Goal: Task Accomplishment & Management: Use online tool/utility

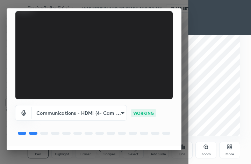
scroll to position [65, 0]
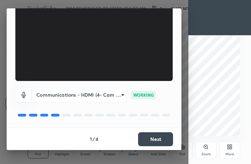
click at [160, 141] on button "Next" at bounding box center [155, 139] width 35 height 14
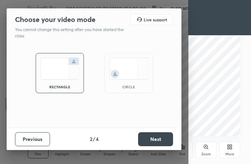
click at [155, 139] on button "Next" at bounding box center [155, 139] width 35 height 14
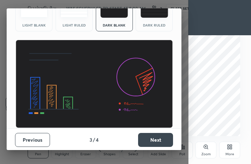
scroll to position [45, 0]
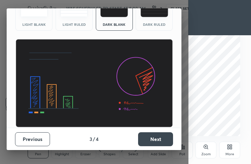
click at [160, 142] on button "Next" at bounding box center [155, 139] width 35 height 14
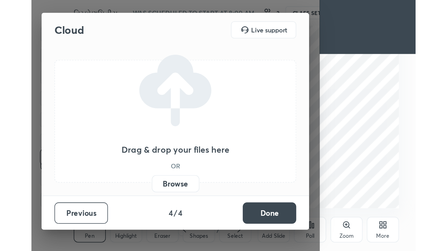
scroll to position [0, 0]
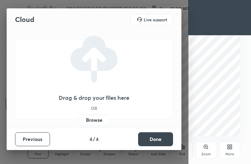
click at [100, 121] on label "Browse" at bounding box center [94, 120] width 31 height 11
click at [79, 121] on input "Browse" at bounding box center [79, 120] width 0 height 11
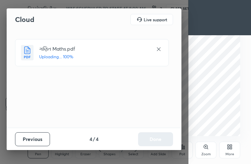
click at [227, 151] on div "More" at bounding box center [229, 150] width 21 height 17
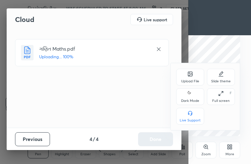
click at [222, 97] on div "Full screen F" at bounding box center [221, 96] width 28 height 17
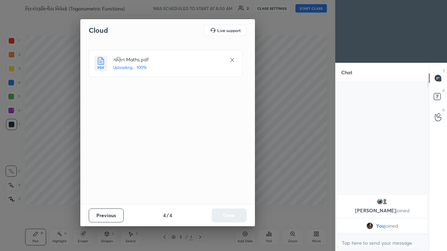
click at [250, 9] on div "Cloud Live support ગણિત Maths.pdf Uploading... 100% Previous 4 / 4 Done" at bounding box center [167, 125] width 335 height 251
click at [250, 10] on div "Cloud Live support ગણિત Maths.pdf Uploaded Previous 4 / 4 Done" at bounding box center [167, 125] width 335 height 251
click at [234, 164] on button "Done" at bounding box center [229, 216] width 35 height 14
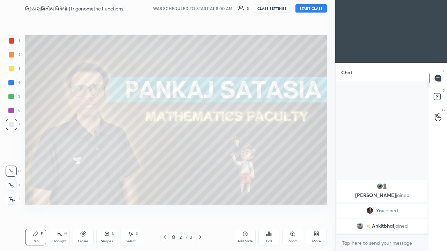
click at [250, 9] on button "START CLASS" at bounding box center [310, 8] width 31 height 8
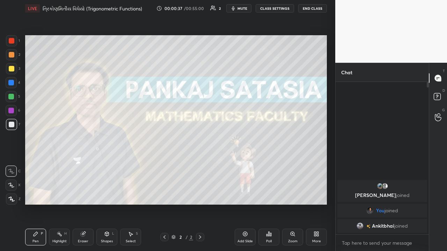
click at [243, 164] on div "Add Slide" at bounding box center [244, 241] width 15 height 3
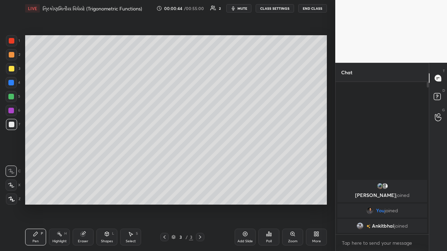
click at [12, 124] on div at bounding box center [12, 125] width 6 height 6
click at [13, 71] on div at bounding box center [12, 69] width 6 height 6
click at [13, 111] on div at bounding box center [11, 111] width 6 height 6
click at [12, 73] on div at bounding box center [11, 68] width 11 height 11
click at [85, 164] on div "Eraser" at bounding box center [83, 241] width 10 height 3
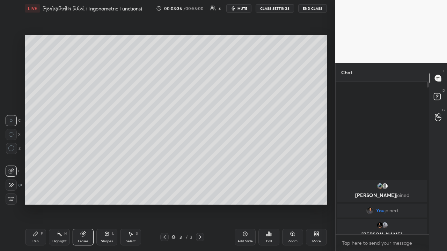
click at [39, 164] on div "Pen P" at bounding box center [35, 237] width 21 height 17
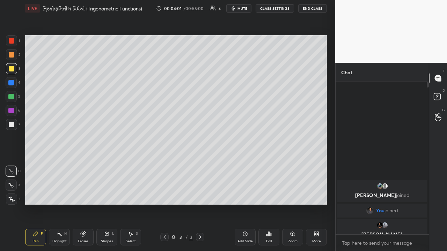
click at [62, 164] on icon at bounding box center [60, 234] width 6 height 6
click at [13, 113] on div at bounding box center [11, 111] width 6 height 6
click at [12, 97] on div at bounding box center [11, 97] width 6 height 6
click at [39, 164] on div "Pen P" at bounding box center [35, 237] width 21 height 17
click at [11, 72] on div at bounding box center [11, 68] width 11 height 11
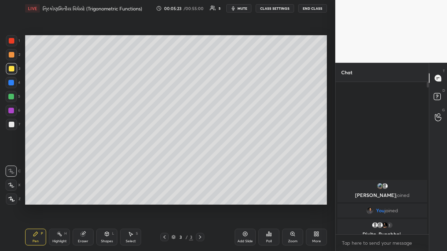
click at [12, 83] on div at bounding box center [11, 83] width 6 height 6
click at [199, 164] on icon at bounding box center [200, 238] width 6 height 6
click at [246, 164] on icon at bounding box center [245, 234] width 6 height 6
click at [13, 98] on div at bounding box center [11, 97] width 6 height 6
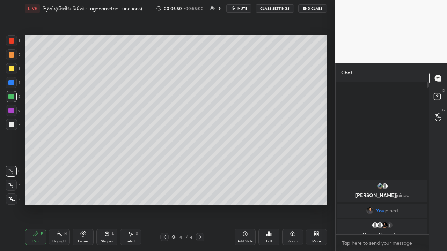
click at [13, 126] on div at bounding box center [12, 125] width 6 height 6
click at [13, 98] on div at bounding box center [11, 97] width 6 height 6
click at [245, 164] on div "Add Slide" at bounding box center [244, 241] width 15 height 3
click at [13, 83] on div at bounding box center [11, 83] width 6 height 6
click at [131, 164] on div "Select S" at bounding box center [130, 237] width 21 height 17
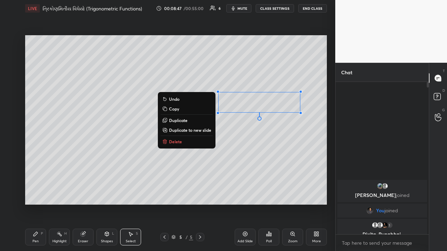
click at [178, 141] on p "Delete" at bounding box center [175, 142] width 13 height 6
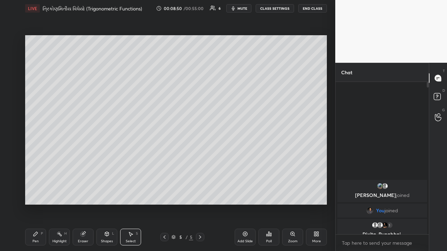
click at [41, 164] on div "Pen P" at bounding box center [35, 237] width 21 height 17
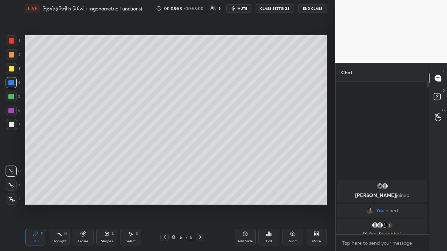
click at [13, 126] on div at bounding box center [12, 125] width 6 height 6
click at [12, 100] on div at bounding box center [11, 96] width 11 height 11
click at [12, 126] on div at bounding box center [12, 125] width 6 height 6
click at [14, 112] on div at bounding box center [11, 111] width 6 height 6
click at [13, 125] on div at bounding box center [12, 125] width 6 height 6
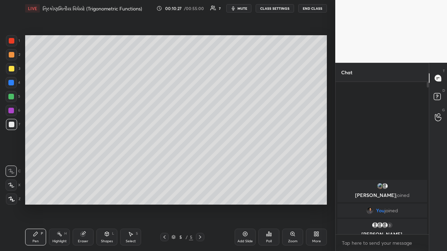
click at [12, 97] on div at bounding box center [11, 97] width 6 height 6
click at [13, 70] on div at bounding box center [12, 69] width 6 height 6
click at [243, 164] on div "Add Slide" at bounding box center [244, 241] width 15 height 3
click at [12, 83] on div at bounding box center [11, 83] width 6 height 6
click at [14, 71] on div at bounding box center [12, 69] width 6 height 6
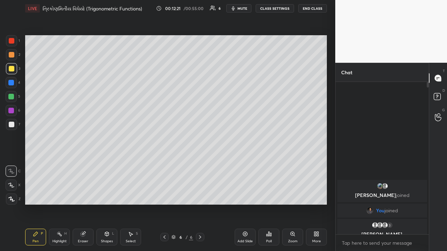
click at [10, 125] on div at bounding box center [12, 125] width 6 height 6
click at [15, 58] on div at bounding box center [11, 54] width 11 height 11
click at [13, 112] on div at bounding box center [11, 111] width 6 height 6
click at [15, 125] on div at bounding box center [11, 124] width 11 height 11
click at [10, 82] on div at bounding box center [11, 83] width 6 height 6
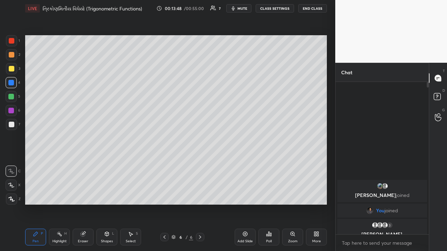
click at [12, 98] on div at bounding box center [11, 97] width 6 height 6
click at [241, 164] on div "Add Slide" at bounding box center [245, 237] width 21 height 17
click at [12, 68] on div at bounding box center [12, 69] width 6 height 6
click at [14, 57] on div at bounding box center [11, 54] width 11 height 11
click at [11, 85] on div at bounding box center [11, 83] width 6 height 6
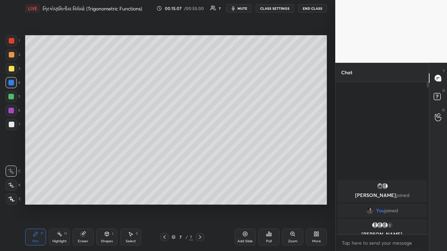
click at [12, 97] on div at bounding box center [11, 97] width 6 height 6
click at [83, 164] on div "Eraser" at bounding box center [83, 237] width 21 height 17
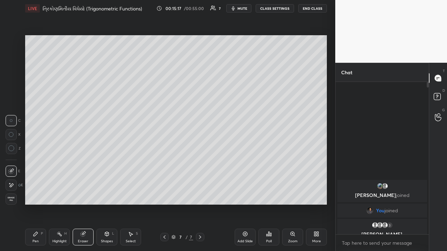
click at [39, 164] on div "Pen P" at bounding box center [35, 237] width 21 height 17
click at [12, 84] on div at bounding box center [11, 83] width 6 height 6
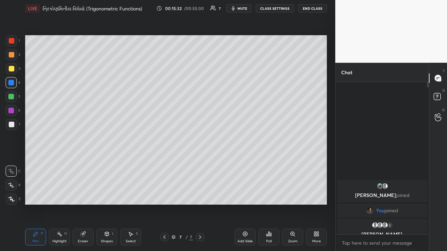
click at [14, 102] on div at bounding box center [11, 96] width 11 height 11
click at [9, 125] on div at bounding box center [12, 125] width 6 height 6
click at [13, 112] on div at bounding box center [11, 111] width 6 height 6
click at [11, 125] on div at bounding box center [12, 125] width 6 height 6
click at [15, 56] on div at bounding box center [11, 54] width 11 height 11
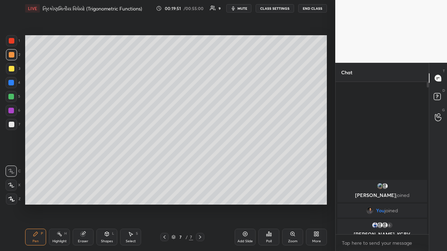
click at [84, 164] on div "Eraser" at bounding box center [83, 241] width 10 height 3
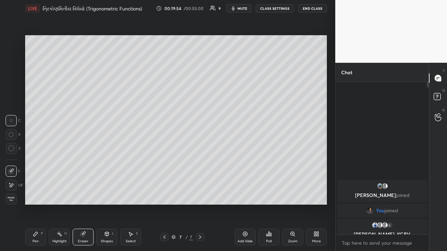
click at [32, 164] on div "Pen P" at bounding box center [35, 237] width 21 height 17
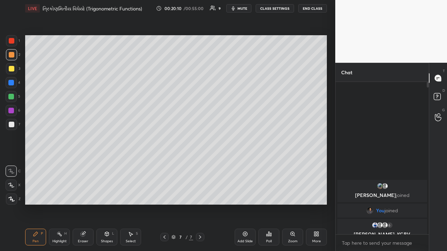
click at [11, 126] on div at bounding box center [12, 125] width 6 height 6
click at [15, 55] on div at bounding box center [11, 54] width 11 height 11
click at [83, 164] on div "Eraser" at bounding box center [83, 241] width 10 height 3
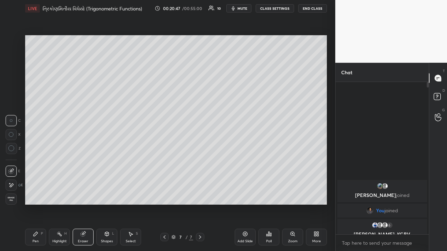
click at [59, 164] on div "Highlight" at bounding box center [59, 241] width 14 height 3
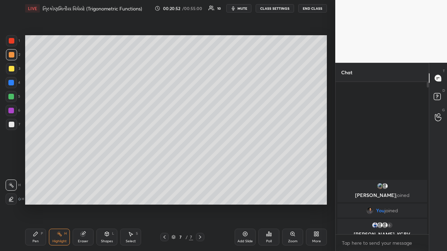
click at [32, 164] on div "Pen P" at bounding box center [35, 237] width 21 height 17
click at [10, 126] on div at bounding box center [12, 125] width 6 height 6
click at [242, 164] on icon at bounding box center [245, 234] width 6 height 6
click at [13, 57] on div at bounding box center [12, 55] width 6 height 6
click at [13, 83] on div at bounding box center [11, 83] width 6 height 6
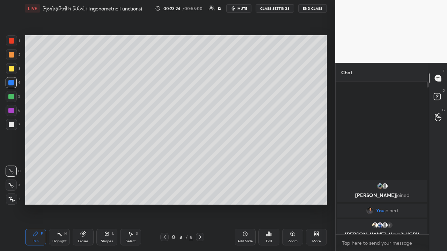
click at [13, 122] on div at bounding box center [11, 124] width 11 height 11
click at [58, 164] on div "Highlight" at bounding box center [59, 241] width 14 height 3
click at [37, 164] on div "Pen" at bounding box center [35, 241] width 6 height 3
click at [13, 83] on div at bounding box center [11, 83] width 6 height 6
click at [14, 112] on div at bounding box center [11, 111] width 6 height 6
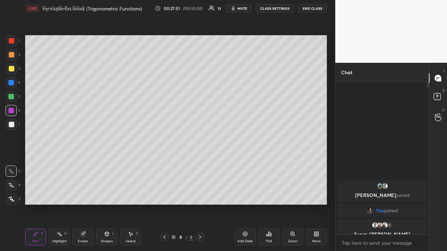
click at [10, 126] on div at bounding box center [12, 125] width 6 height 6
click at [13, 96] on div at bounding box center [11, 97] width 6 height 6
click at [15, 125] on div at bounding box center [11, 124] width 11 height 11
click at [14, 85] on div at bounding box center [11, 82] width 11 height 11
click at [14, 97] on div at bounding box center [11, 96] width 11 height 11
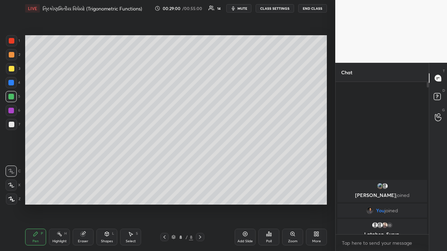
click at [14, 111] on div at bounding box center [11, 111] width 6 height 6
click at [12, 95] on div at bounding box center [11, 97] width 6 height 6
click at [14, 112] on div at bounding box center [11, 111] width 6 height 6
click at [13, 57] on div at bounding box center [12, 55] width 6 height 6
click at [134, 164] on div "Select S" at bounding box center [130, 237] width 21 height 17
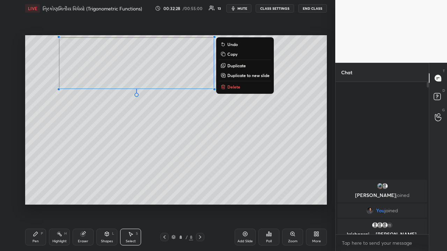
click at [237, 75] on p "Duplicate to new slide" at bounding box center [248, 76] width 42 height 6
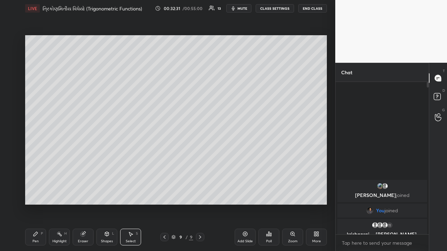
click at [39, 164] on div "Pen P" at bounding box center [35, 237] width 21 height 17
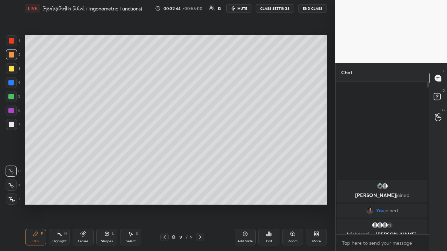
click at [13, 98] on div at bounding box center [11, 97] width 6 height 6
click at [164, 164] on icon at bounding box center [165, 238] width 6 height 6
click at [200, 164] on icon at bounding box center [200, 237] width 2 height 3
click at [166, 164] on div at bounding box center [164, 237] width 8 height 8
click at [200, 164] on icon at bounding box center [200, 238] width 6 height 6
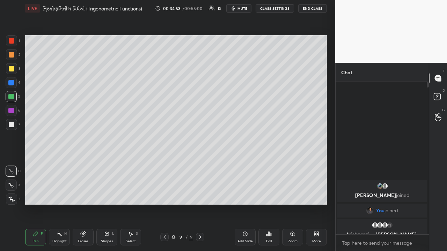
click at [247, 164] on div "Add Slide" at bounding box center [245, 237] width 21 height 17
click at [13, 57] on div at bounding box center [12, 55] width 6 height 6
click at [83, 164] on div "Eraser" at bounding box center [83, 241] width 10 height 3
click at [37, 164] on div "Pen P" at bounding box center [35, 237] width 21 height 17
click at [13, 82] on div at bounding box center [11, 83] width 6 height 6
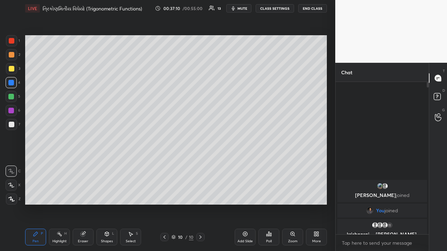
click at [11, 126] on div at bounding box center [12, 125] width 6 height 6
click at [85, 164] on div "Eraser" at bounding box center [83, 241] width 10 height 3
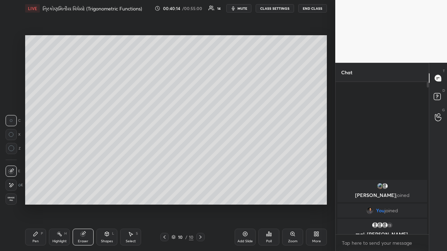
click at [42, 164] on div "Pen P" at bounding box center [35, 237] width 21 height 17
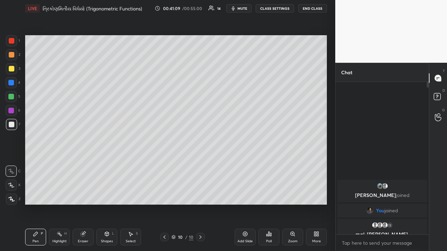
click at [14, 101] on div at bounding box center [11, 96] width 11 height 11
click at [11, 71] on div at bounding box center [12, 69] width 6 height 6
click at [250, 123] on div "Setting up your live class Poll for secs No correct answer Start poll" at bounding box center [175, 120] width 307 height 207
click at [88, 164] on div "Eraser" at bounding box center [83, 237] width 21 height 17
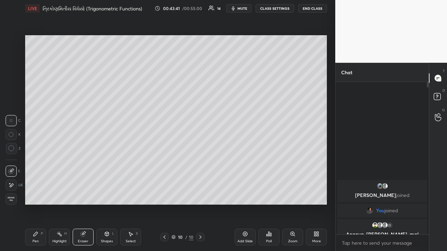
click at [38, 164] on div "Pen P" at bounding box center [35, 237] width 21 height 17
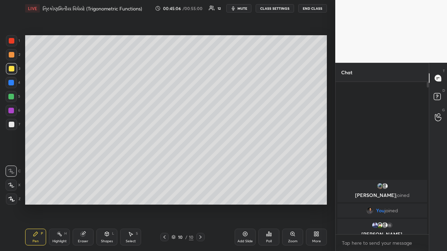
click at [84, 164] on div "Eraser" at bounding box center [83, 241] width 10 height 3
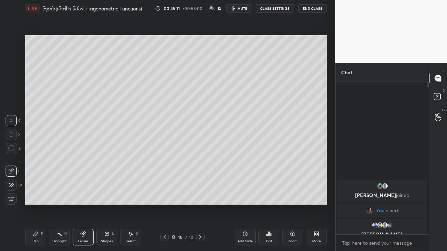
click at [39, 164] on div "Pen P" at bounding box center [35, 237] width 21 height 17
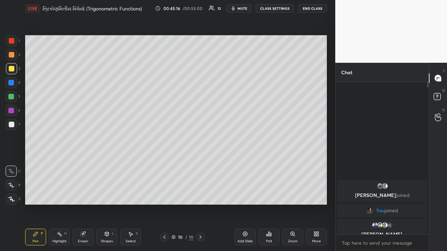
click at [84, 164] on div "Eraser" at bounding box center [83, 237] width 21 height 17
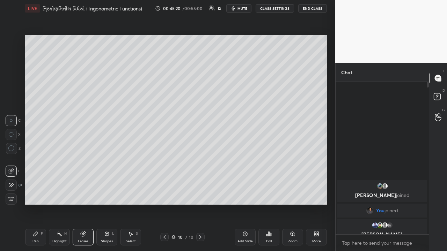
click at [39, 164] on div "Pen P" at bounding box center [35, 237] width 21 height 17
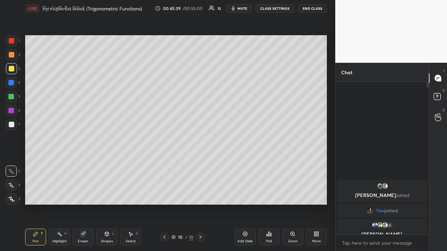
click at [85, 164] on div "Eraser" at bounding box center [83, 241] width 10 height 3
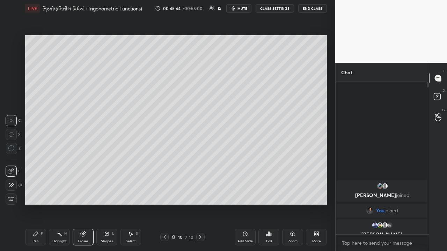
click at [37, 164] on icon at bounding box center [36, 234] width 4 height 4
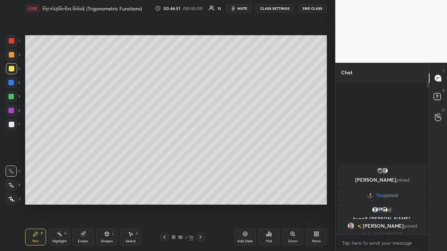
click at [62, 164] on div "Highlight H" at bounding box center [59, 237] width 21 height 17
click at [250, 9] on button "End Class" at bounding box center [312, 8] width 29 height 8
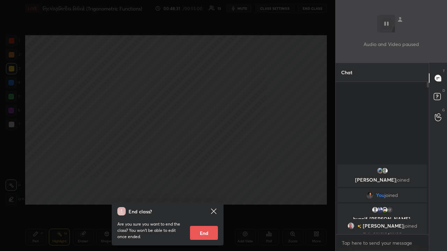
click at [204, 164] on button "End" at bounding box center [204, 233] width 28 height 14
type textarea "x"
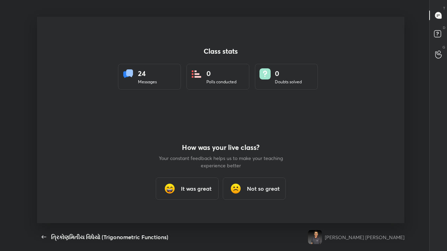
scroll to position [2, 0]
click at [188, 164] on h3 "It was great" at bounding box center [196, 189] width 31 height 8
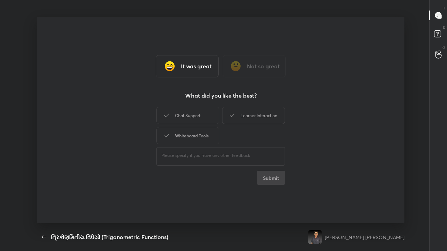
click at [188, 136] on div "Whiteboard Tools" at bounding box center [187, 135] width 63 height 17
click at [193, 137] on div "Whiteboard Tools" at bounding box center [187, 135] width 63 height 17
click at [210, 141] on div "Whiteboard Tools" at bounding box center [187, 135] width 63 height 17
click at [250, 164] on button "Submit" at bounding box center [271, 178] width 28 height 14
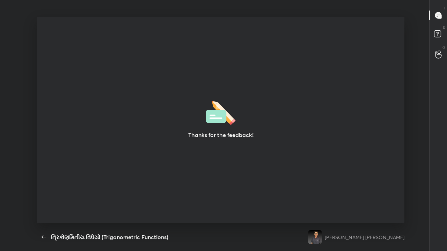
click at [250, 164] on img at bounding box center [315, 237] width 14 height 14
click at [46, 164] on icon "button" at bounding box center [44, 237] width 8 height 8
click at [44, 164] on icon "button" at bounding box center [44, 237] width 8 height 8
click at [43, 164] on icon "button" at bounding box center [44, 237] width 8 height 8
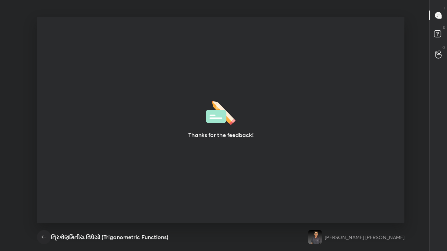
click at [45, 164] on icon "button" at bounding box center [44, 237] width 5 height 3
click at [46, 164] on icon "button" at bounding box center [44, 237] width 8 height 8
click at [45, 164] on icon "button" at bounding box center [44, 237] width 8 height 8
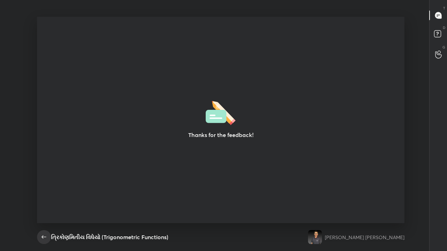
click at [45, 164] on icon "button" at bounding box center [44, 237] width 8 height 8
click at [44, 164] on icon "button" at bounding box center [44, 237] width 8 height 8
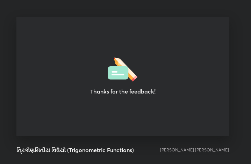
scroll to position [34797, 34672]
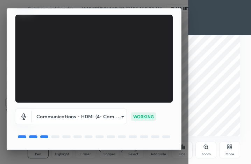
scroll to position [65, 0]
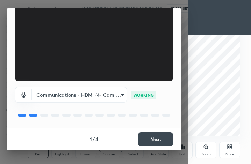
click at [160, 137] on button "Next" at bounding box center [155, 139] width 35 height 14
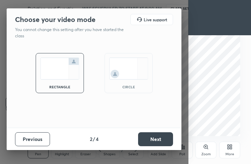
click at [160, 141] on button "Next" at bounding box center [155, 139] width 35 height 14
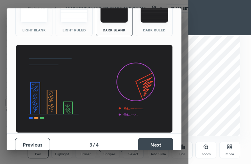
scroll to position [45, 0]
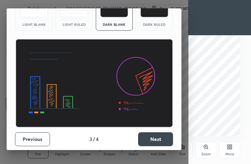
click at [152, 139] on button "Next" at bounding box center [155, 139] width 35 height 14
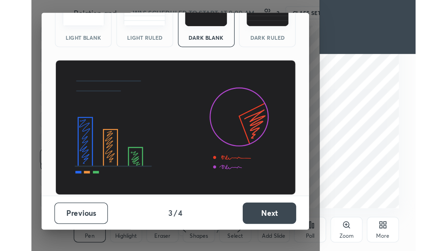
scroll to position [0, 0]
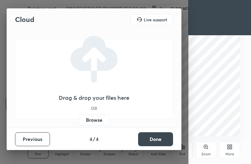
click at [98, 121] on label "Browse" at bounding box center [94, 120] width 31 height 11
click at [79, 121] on input "Browse" at bounding box center [79, 120] width 0 height 11
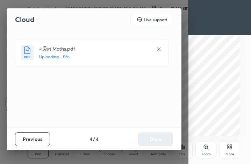
click at [156, 138] on div "Previous 4 / 4 Done" at bounding box center [94, 139] width 175 height 22
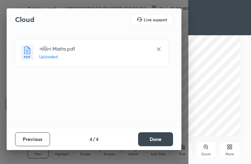
click at [165, 137] on button "Done" at bounding box center [155, 139] width 35 height 14
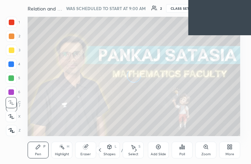
click at [230, 148] on icon at bounding box center [231, 148] width 2 height 2
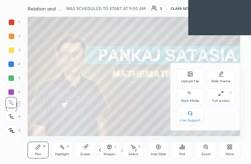
click at [223, 97] on div "Full screen F" at bounding box center [221, 96] width 28 height 17
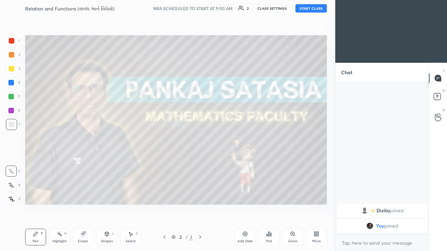
click at [250, 8] on button "START CLASS" at bounding box center [310, 8] width 31 height 8
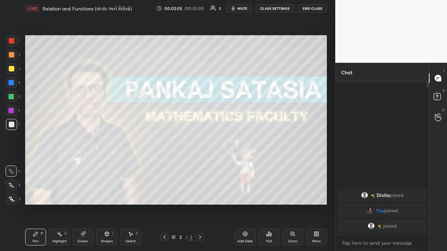
click at [247, 164] on div "Add Slide" at bounding box center [244, 241] width 15 height 3
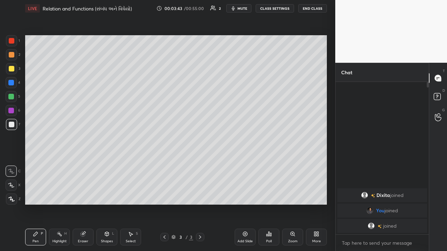
click at [128, 164] on div "Select" at bounding box center [131, 241] width 10 height 3
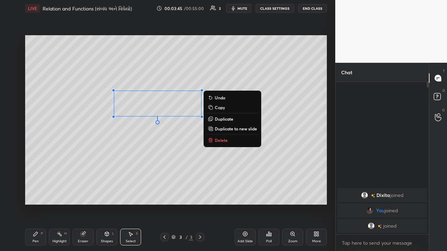
click at [217, 141] on p "Delete" at bounding box center [221, 141] width 13 height 6
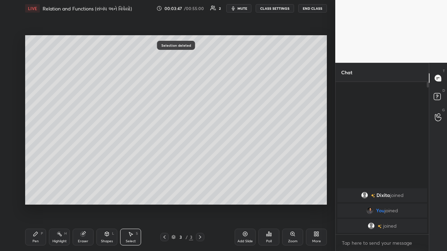
click at [37, 164] on div "Pen" at bounding box center [35, 241] width 6 height 3
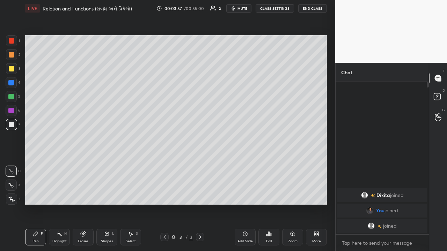
click at [12, 97] on div at bounding box center [11, 97] width 6 height 6
click at [13, 124] on div at bounding box center [12, 125] width 6 height 6
click at [83, 164] on div "Eraser" at bounding box center [83, 237] width 21 height 17
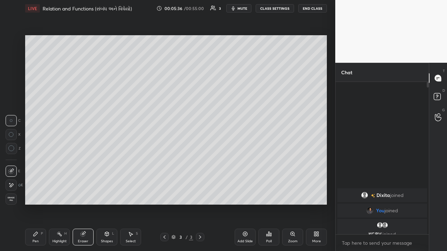
click at [131, 164] on div "Select" at bounding box center [131, 241] width 10 height 3
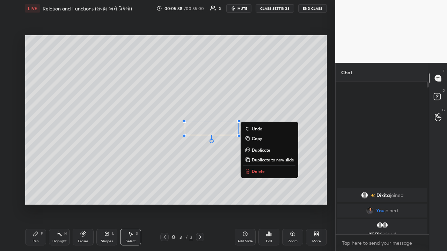
click at [250, 164] on p "Delete" at bounding box center [258, 172] width 13 height 6
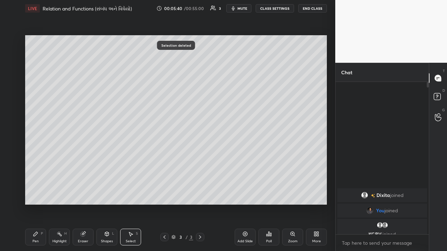
click at [36, 164] on div "Pen P" at bounding box center [35, 237] width 21 height 17
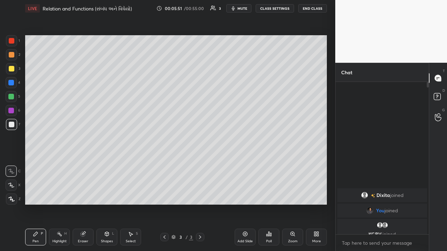
click at [12, 97] on div at bounding box center [11, 97] width 6 height 6
click at [244, 164] on icon at bounding box center [245, 234] width 5 height 5
click at [13, 85] on div at bounding box center [11, 83] width 6 height 6
click at [133, 164] on div "Select" at bounding box center [131, 241] width 10 height 3
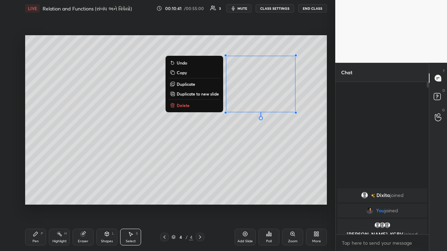
click at [195, 105] on button "Delete" at bounding box center [194, 105] width 52 height 8
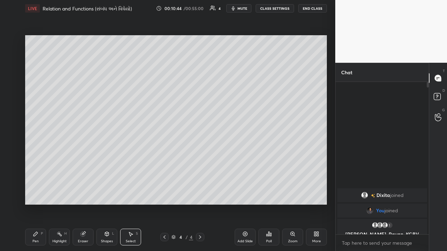
click at [38, 164] on div "Pen P" at bounding box center [35, 237] width 21 height 17
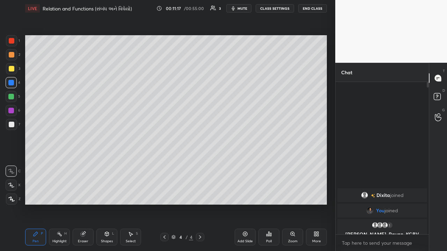
click at [12, 125] on div at bounding box center [12, 125] width 6 height 6
click at [125, 164] on div "Select S" at bounding box center [130, 237] width 21 height 17
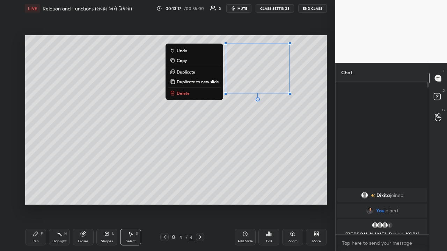
click at [186, 93] on p "Delete" at bounding box center [183, 93] width 13 height 6
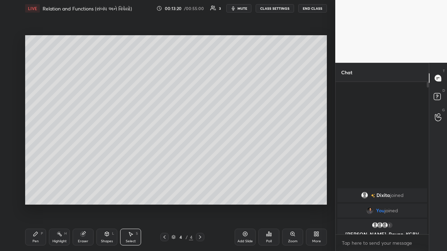
click at [37, 164] on div "Pen P" at bounding box center [35, 237] width 21 height 17
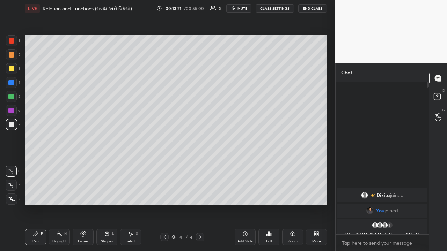
click at [12, 70] on div at bounding box center [12, 69] width 6 height 6
click at [133, 164] on div "Select S" at bounding box center [130, 237] width 21 height 17
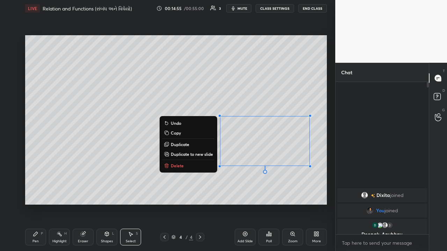
click at [183, 164] on button "Delete" at bounding box center [188, 166] width 52 height 8
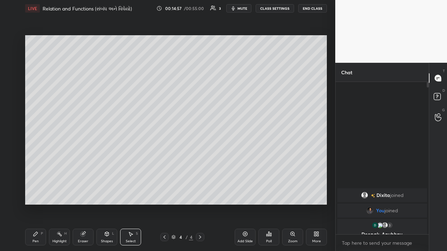
click at [38, 164] on div "Pen P" at bounding box center [35, 237] width 21 height 17
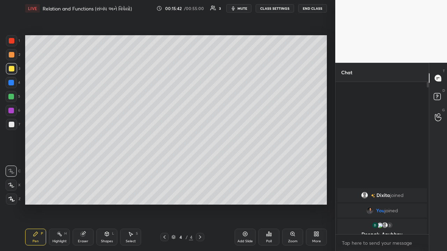
click at [108, 164] on div "Shapes L" at bounding box center [106, 237] width 21 height 17
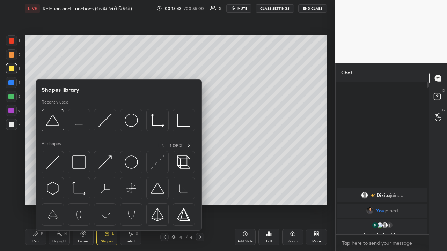
click at [130, 164] on div "Select" at bounding box center [131, 241] width 10 height 3
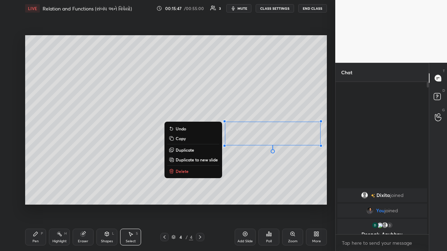
click at [183, 164] on p "Delete" at bounding box center [182, 172] width 13 height 6
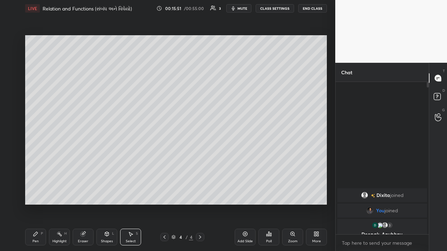
click at [36, 164] on div "Pen P" at bounding box center [35, 237] width 21 height 17
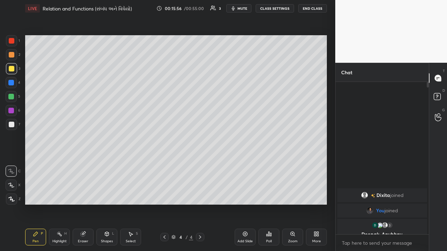
click at [80, 164] on div "Eraser" at bounding box center [83, 241] width 10 height 3
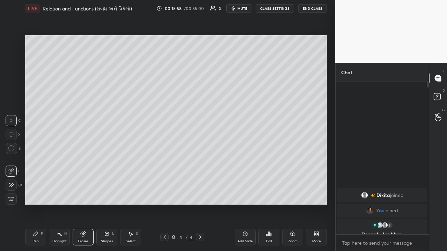
click at [31, 164] on div "Pen P" at bounding box center [35, 237] width 21 height 17
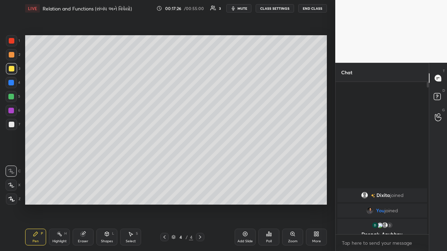
click at [246, 164] on div "Add Slide" at bounding box center [244, 241] width 15 height 3
click at [13, 57] on div at bounding box center [12, 55] width 6 height 6
click at [11, 70] on div at bounding box center [12, 69] width 6 height 6
click at [12, 82] on div at bounding box center [11, 83] width 6 height 6
click at [13, 70] on div at bounding box center [12, 69] width 6 height 6
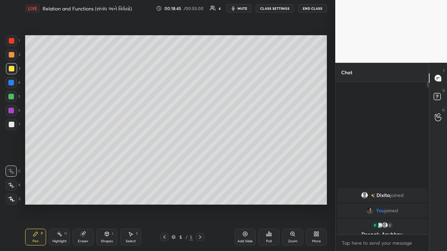
click at [14, 58] on div at bounding box center [11, 54] width 11 height 11
click at [10, 97] on div at bounding box center [11, 97] width 6 height 6
click at [245, 164] on icon at bounding box center [245, 234] width 5 height 5
click at [12, 126] on div at bounding box center [12, 125] width 6 height 6
click at [12, 57] on div at bounding box center [12, 55] width 6 height 6
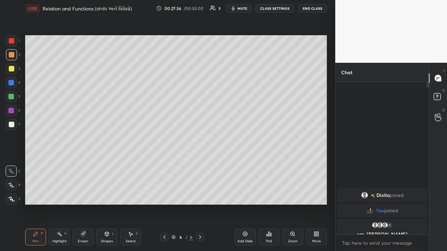
click at [136, 164] on div "Select S" at bounding box center [130, 237] width 21 height 17
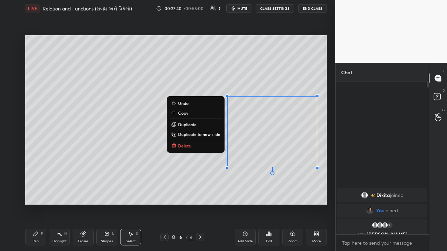
click at [189, 146] on p "Delete" at bounding box center [184, 146] width 13 height 6
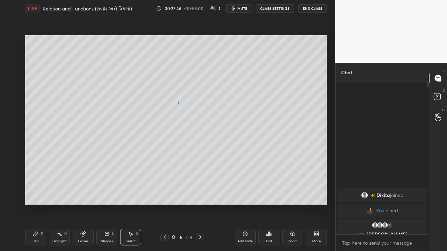
click at [178, 101] on div "0 ° Undo Copy Duplicate Duplicate to new slide Delete" at bounding box center [176, 120] width 302 height 170
click at [38, 164] on div "Pen P" at bounding box center [35, 237] width 21 height 17
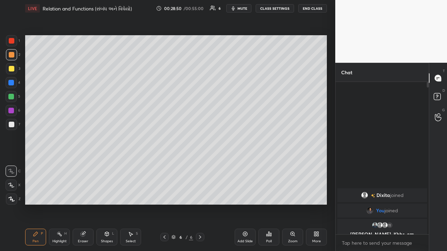
click at [9, 83] on div at bounding box center [11, 83] width 6 height 6
click at [10, 99] on div at bounding box center [11, 97] width 6 height 6
click at [250, 164] on div "Setting up your live class Poll for secs No correct answer Start poll" at bounding box center [175, 120] width 307 height 207
click at [245, 164] on icon at bounding box center [245, 234] width 2 height 2
click at [10, 97] on div at bounding box center [11, 97] width 6 height 6
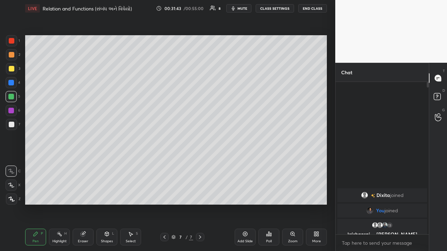
click at [84, 164] on div "Eraser" at bounding box center [83, 237] width 21 height 17
click at [38, 164] on div "Pen P" at bounding box center [35, 237] width 21 height 17
click at [13, 123] on div at bounding box center [12, 125] width 6 height 6
click at [12, 69] on div at bounding box center [12, 69] width 6 height 6
click at [81, 164] on div "Eraser" at bounding box center [83, 237] width 21 height 17
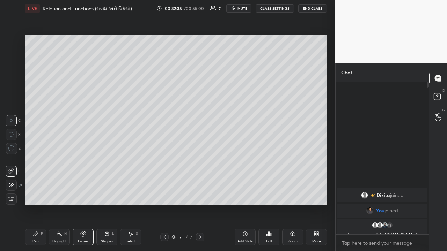
click at [40, 164] on div "Pen P" at bounding box center [35, 237] width 21 height 17
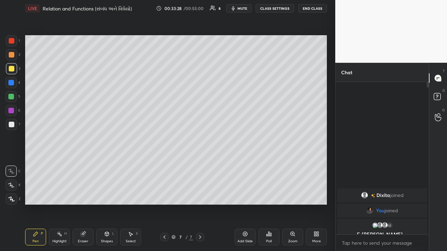
click at [12, 97] on div at bounding box center [11, 97] width 6 height 6
click at [61, 164] on div "Highlight H" at bounding box center [59, 237] width 21 height 17
click at [13, 164] on div at bounding box center [11, 199] width 11 height 11
click at [13, 164] on icon at bounding box center [11, 186] width 6 height 6
click at [39, 164] on div "Pen P" at bounding box center [35, 237] width 21 height 17
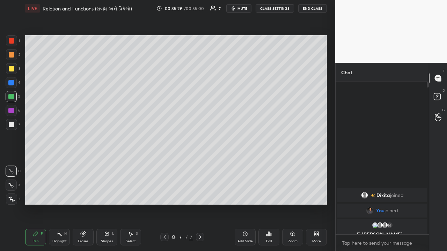
click at [12, 124] on div at bounding box center [12, 125] width 6 height 6
click at [14, 82] on div at bounding box center [11, 82] width 11 height 11
click at [164, 164] on icon at bounding box center [165, 238] width 6 height 6
click at [200, 164] on icon at bounding box center [200, 238] width 6 height 6
click at [13, 125] on div at bounding box center [12, 125] width 6 height 6
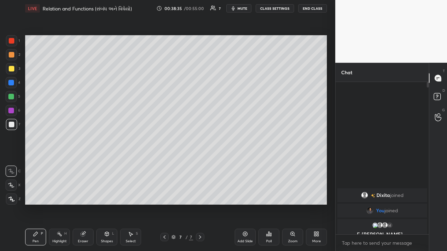
click at [7, 93] on div at bounding box center [11, 96] width 11 height 11
click at [164, 164] on icon at bounding box center [165, 238] width 6 height 6
click at [199, 164] on icon at bounding box center [200, 237] width 2 height 3
click at [14, 55] on div at bounding box center [11, 54] width 11 height 11
click at [200, 164] on icon at bounding box center [200, 237] width 2 height 3
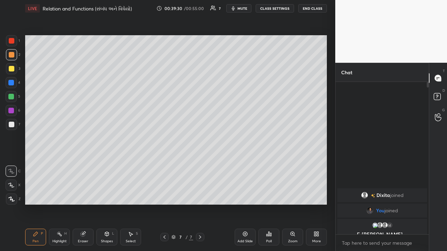
click at [245, 164] on div "Add Slide" at bounding box center [245, 237] width 21 height 17
click at [12, 111] on div at bounding box center [11, 111] width 6 height 6
click at [11, 98] on div at bounding box center [11, 97] width 6 height 6
click at [11, 124] on div at bounding box center [12, 125] width 6 height 6
click at [63, 164] on div "Highlight" at bounding box center [59, 241] width 14 height 3
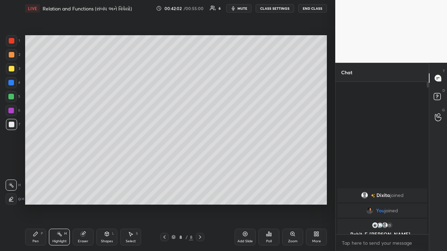
click at [10, 164] on div at bounding box center [11, 199] width 11 height 11
click at [12, 110] on div at bounding box center [11, 111] width 6 height 6
click at [37, 164] on icon at bounding box center [36, 234] width 6 height 6
click at [163, 164] on icon at bounding box center [165, 238] width 6 height 6
click at [199, 164] on icon at bounding box center [200, 238] width 6 height 6
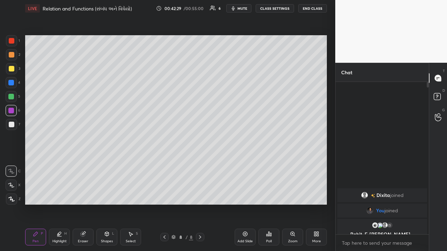
click at [164, 164] on icon at bounding box center [165, 238] width 6 height 6
click at [200, 164] on icon at bounding box center [200, 238] width 6 height 6
click at [13, 56] on div at bounding box center [12, 55] width 6 height 6
click at [13, 98] on div at bounding box center [11, 97] width 6 height 6
click at [250, 164] on icon at bounding box center [269, 234] width 1 height 4
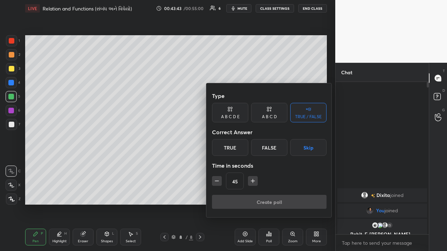
click at [250, 146] on button "Skip" at bounding box center [308, 147] width 36 height 17
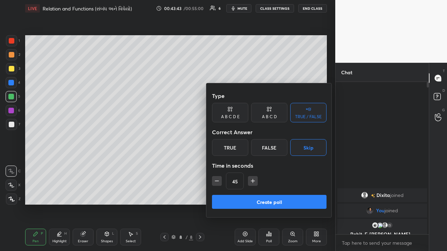
click at [250, 164] on button "Create poll" at bounding box center [269, 202] width 115 height 14
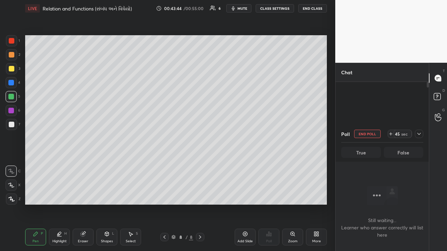
scroll to position [2, 2]
click at [164, 164] on icon at bounding box center [165, 238] width 6 height 6
click at [200, 164] on icon at bounding box center [200, 238] width 6 height 6
click at [248, 164] on div "Add Slide" at bounding box center [244, 241] width 15 height 3
click at [13, 57] on div at bounding box center [12, 55] width 6 height 6
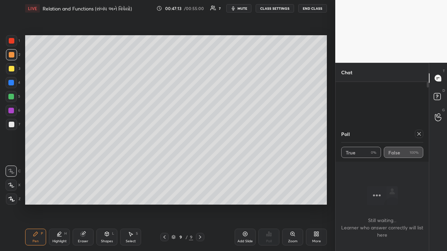
click at [127, 164] on div "Select" at bounding box center [131, 241] width 10 height 3
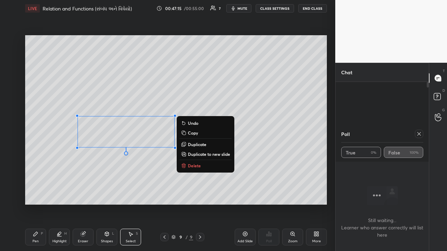
click at [187, 164] on button "Delete" at bounding box center [205, 166] width 52 height 8
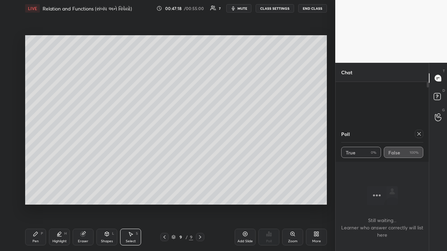
click at [38, 164] on icon at bounding box center [36, 234] width 6 height 6
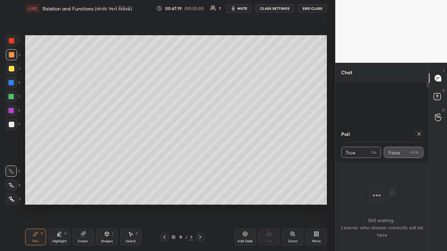
click at [13, 122] on div at bounding box center [11, 124] width 11 height 11
click at [11, 70] on div at bounding box center [12, 69] width 6 height 6
click at [248, 164] on icon at bounding box center [245, 234] width 6 height 6
click at [132, 164] on div "Select S" at bounding box center [130, 237] width 21 height 17
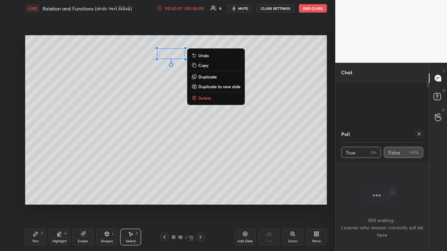
click at [202, 96] on p "Delete" at bounding box center [204, 98] width 13 height 6
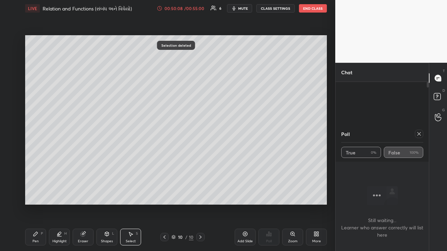
click at [169, 53] on div "0 ° Undo Copy Duplicate Duplicate to new slide Delete" at bounding box center [176, 120] width 302 height 170
click at [35, 164] on div "Pen P" at bounding box center [35, 237] width 21 height 17
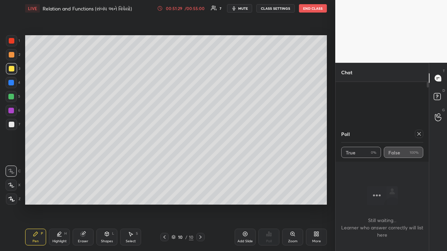
click at [164, 164] on icon at bounding box center [165, 238] width 6 height 6
click at [199, 164] on icon at bounding box center [201, 238] width 6 height 6
click at [165, 164] on icon at bounding box center [165, 238] width 6 height 6
click at [12, 83] on div at bounding box center [11, 83] width 6 height 6
click at [200, 164] on icon at bounding box center [201, 238] width 6 height 6
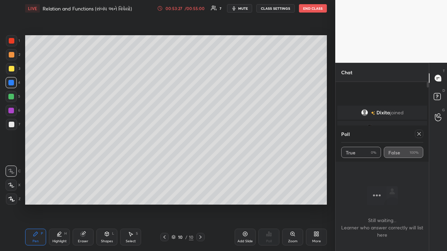
click at [250, 8] on button "End Class" at bounding box center [313, 8] width 28 height 8
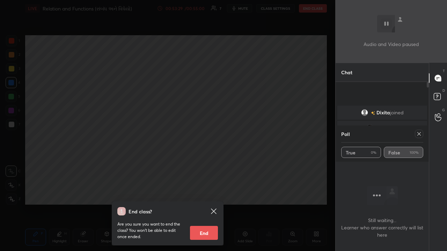
click at [206, 164] on button "End" at bounding box center [204, 233] width 28 height 14
type textarea "x"
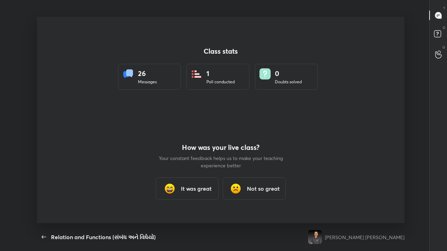
scroll to position [207, 441]
click at [201, 164] on h3 "It was great" at bounding box center [196, 189] width 31 height 8
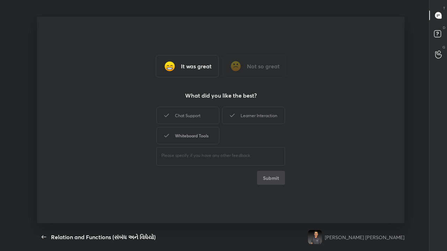
click at [194, 140] on div "Whiteboard Tools" at bounding box center [187, 135] width 63 height 17
click at [250, 164] on button "Submit" at bounding box center [271, 178] width 28 height 14
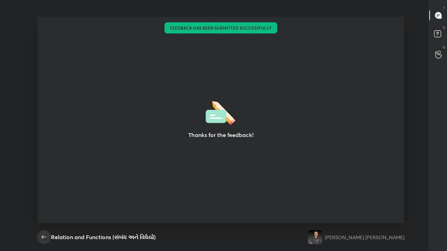
click at [47, 164] on icon "button" at bounding box center [44, 237] width 8 height 8
click at [46, 164] on button "button" at bounding box center [44, 237] width 14 height 14
